Goal: Contribute content

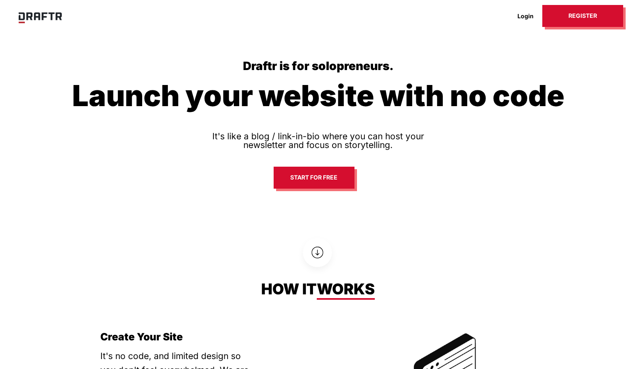
click at [520, 17] on link "Login" at bounding box center [525, 16] width 34 height 13
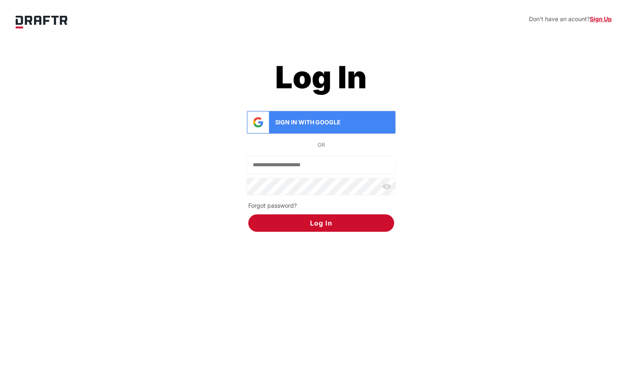
type input "**********"
click at [341, 117] on div "Sign in with Google" at bounding box center [321, 122] width 148 height 22
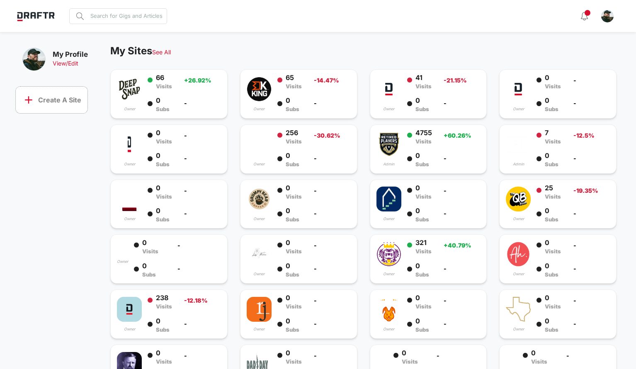
click at [397, 148] on img at bounding box center [388, 144] width 25 height 25
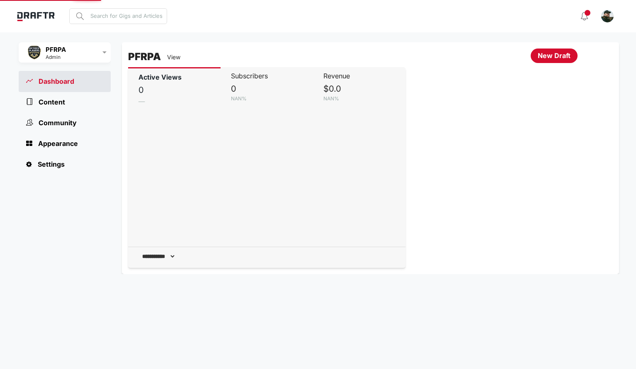
click at [43, 104] on span "Content" at bounding box center [45, 102] width 39 height 8
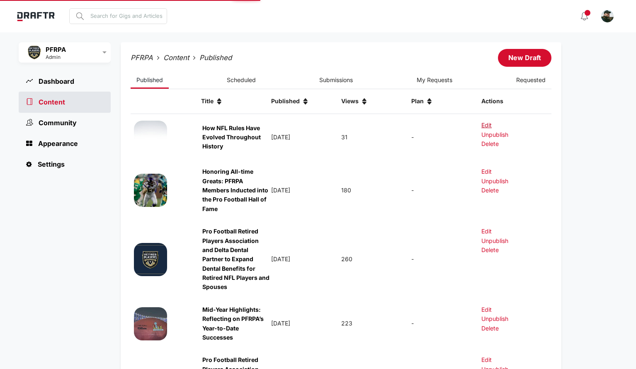
click at [490, 128] on link "Edit" at bounding box center [486, 125] width 11 height 9
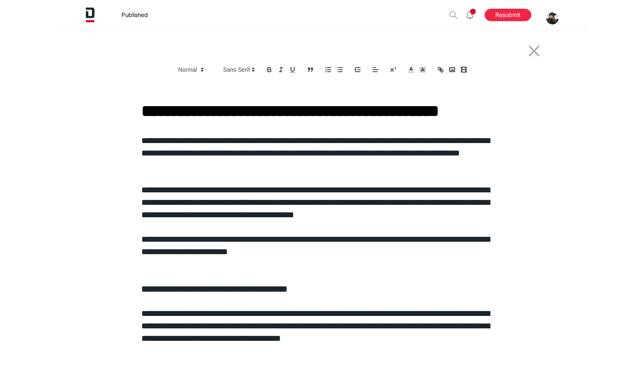
click at [510, 15] on button "Resubmit" at bounding box center [507, 15] width 47 height 13
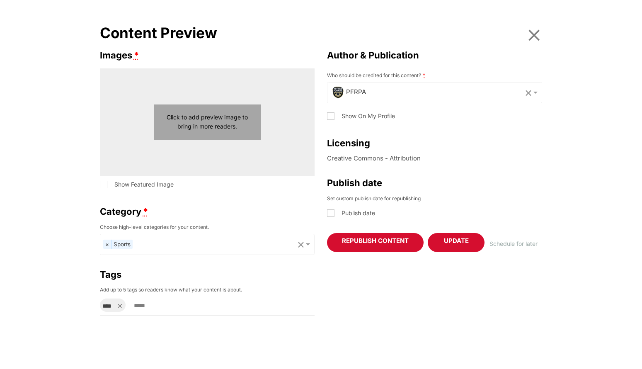
click at [177, 114] on button "Click to add preview image to bring in more readers." at bounding box center [207, 121] width 107 height 35
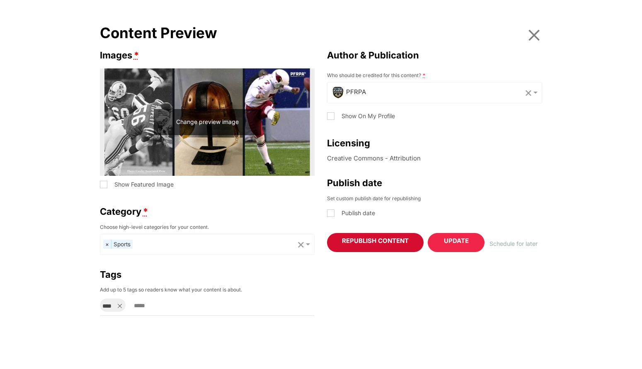
click at [467, 246] on span "Update" at bounding box center [456, 242] width 25 height 10
